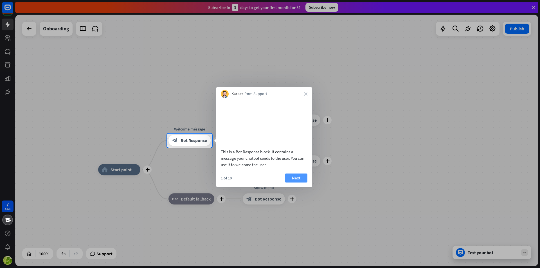
click at [299, 183] on button "Next" at bounding box center [296, 178] width 23 height 9
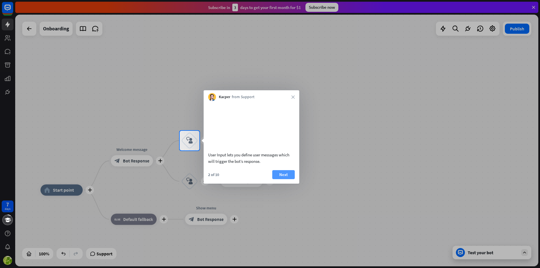
click at [282, 179] on button "Next" at bounding box center [283, 174] width 23 height 9
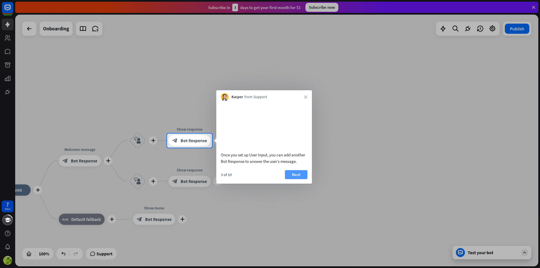
click at [303, 179] on button "Next" at bounding box center [296, 174] width 23 height 9
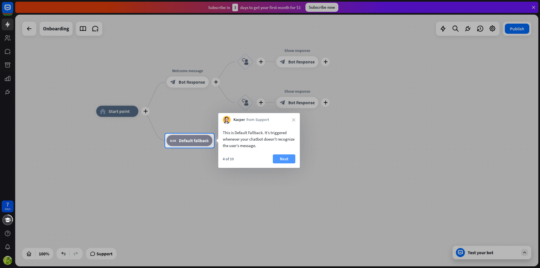
click at [284, 158] on button "Next" at bounding box center [284, 159] width 23 height 9
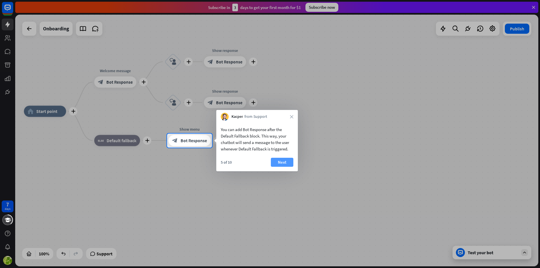
click at [289, 162] on button "Next" at bounding box center [282, 162] width 23 height 9
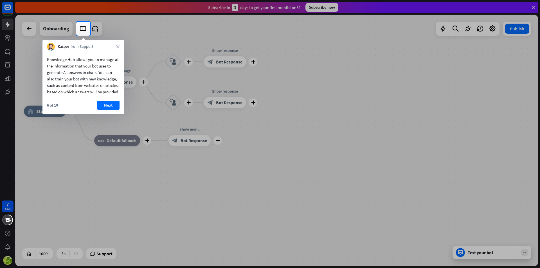
drag, startPoint x: 114, startPoint y: 108, endPoint x: 112, endPoint y: 116, distance: 8.3
click at [113, 109] on button "Next" at bounding box center [108, 105] width 23 height 9
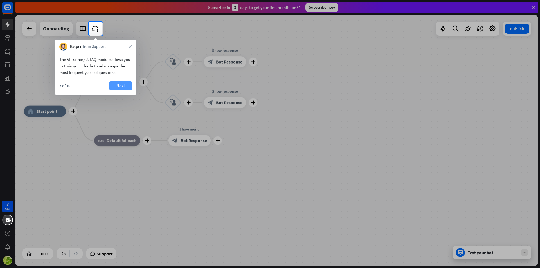
click at [121, 84] on button "Next" at bounding box center [120, 85] width 23 height 9
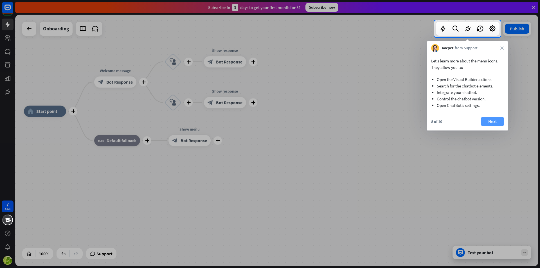
click at [492, 124] on button "Next" at bounding box center [493, 121] width 23 height 9
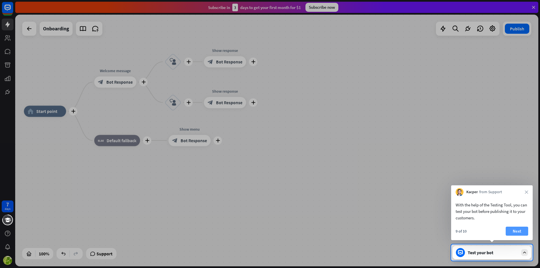
click at [520, 231] on button "Next" at bounding box center [517, 231] width 23 height 9
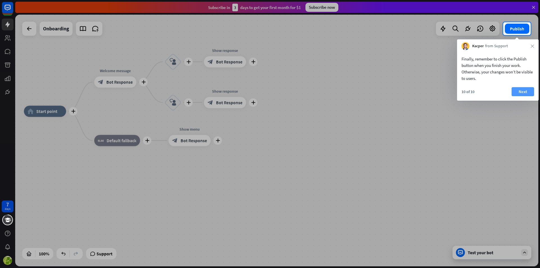
click at [525, 91] on button "Next" at bounding box center [523, 91] width 23 height 9
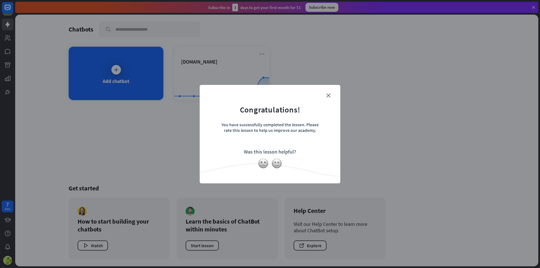
click at [327, 93] on form "Congratulations! You have successfully completed the lesson. Please rate this l…" at bounding box center [270, 125] width 127 height 67
click at [329, 95] on icon "close" at bounding box center [329, 95] width 4 height 4
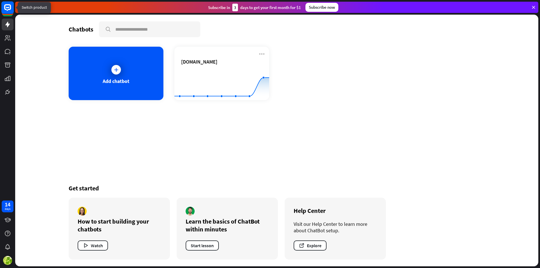
click at [8, 7] on rect at bounding box center [7, 7] width 12 height 12
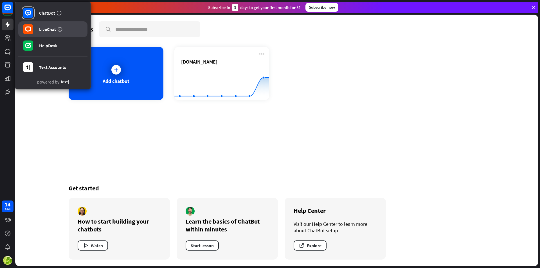
click at [53, 29] on div "LiveChat" at bounding box center [47, 29] width 17 height 6
